Goal: Information Seeking & Learning: Compare options

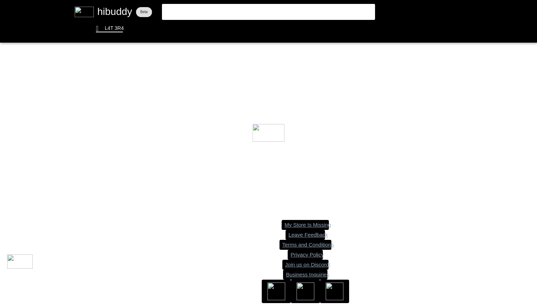
click at [264, 10] on flt-glass-pane at bounding box center [268, 153] width 537 height 307
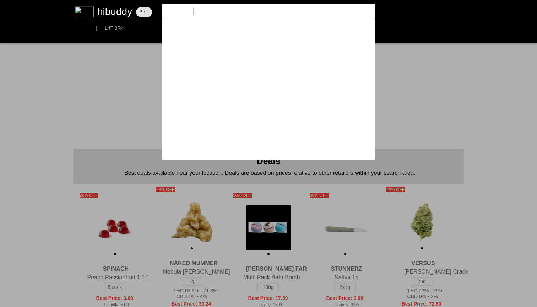
type input "west coast gas"
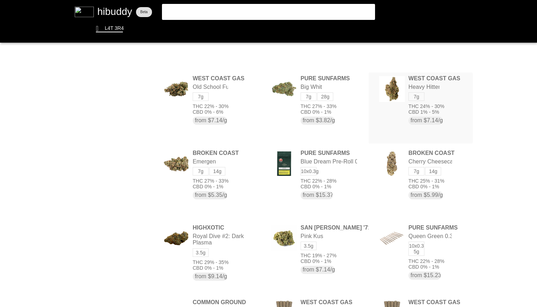
click at [452, 85] on flt-glass-pane at bounding box center [268, 153] width 537 height 307
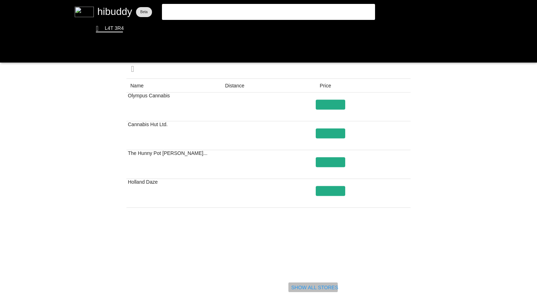
click at [291, 285] on flt-glass-pane at bounding box center [268, 153] width 537 height 307
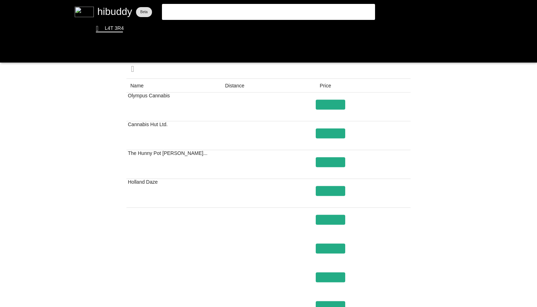
click at [153, 134] on flt-glass-pane at bounding box center [268, 153] width 537 height 307
click at [339, 132] on flt-glass-pane at bounding box center [268, 153] width 537 height 307
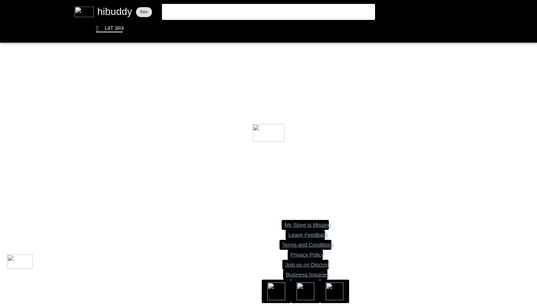
click at [288, 15] on flt-glass-pane at bounding box center [268, 153] width 537 height 307
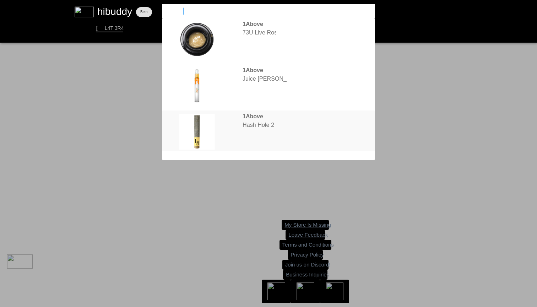
type input "1above"
click at [279, 131] on flt-glass-pane at bounding box center [268, 153] width 537 height 307
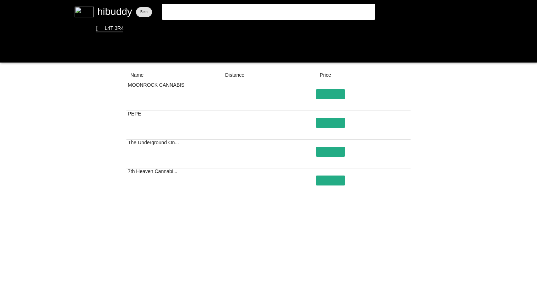
click at [323, 281] on flt-glass-pane at bounding box center [268, 153] width 537 height 307
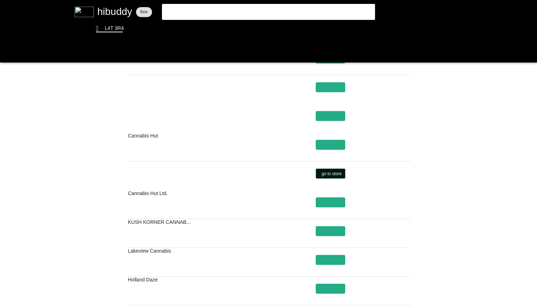
click at [333, 174] on flt-glass-pane at bounding box center [268, 153] width 537 height 307
